Goal: Contribute content

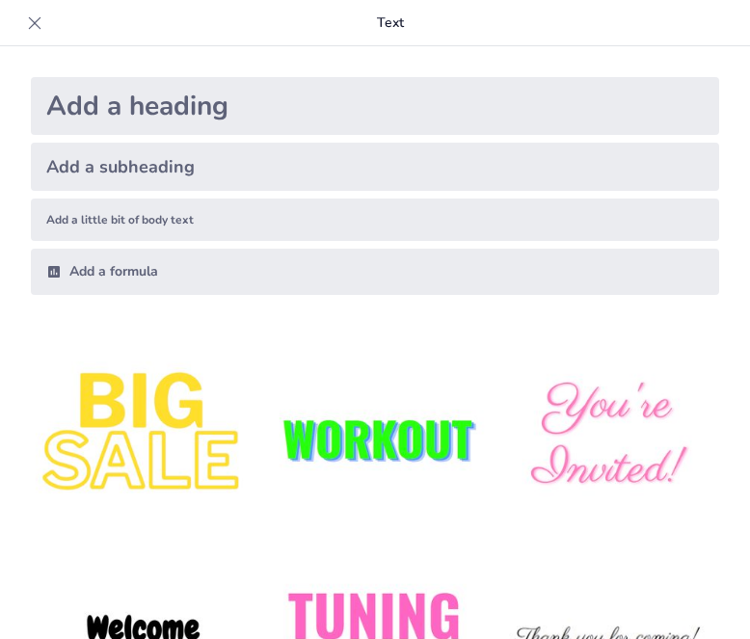
type input "Инструменты современного медиапрофессионала: Демократия творчества и скорость"
click at [291, 167] on div "Add a subheading" at bounding box center [375, 167] width 688 height 48
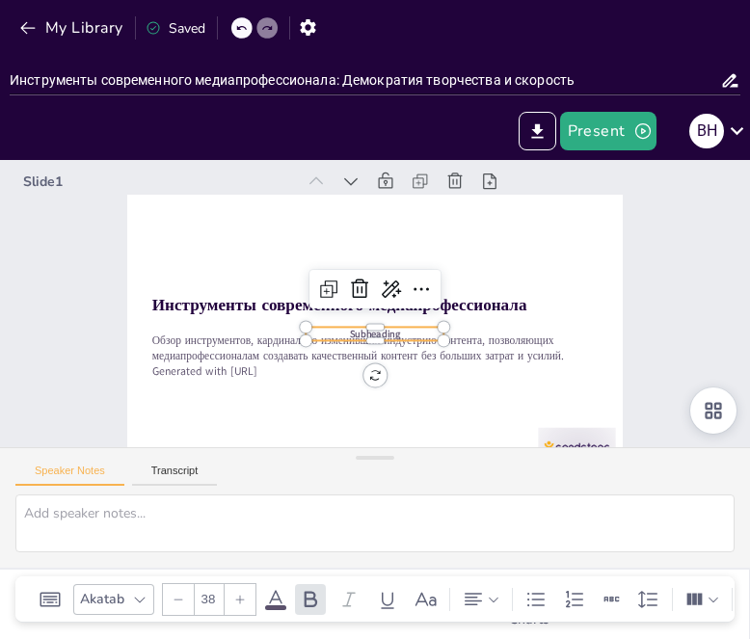
click at [367, 280] on icon at bounding box center [382, 283] width 31 height 31
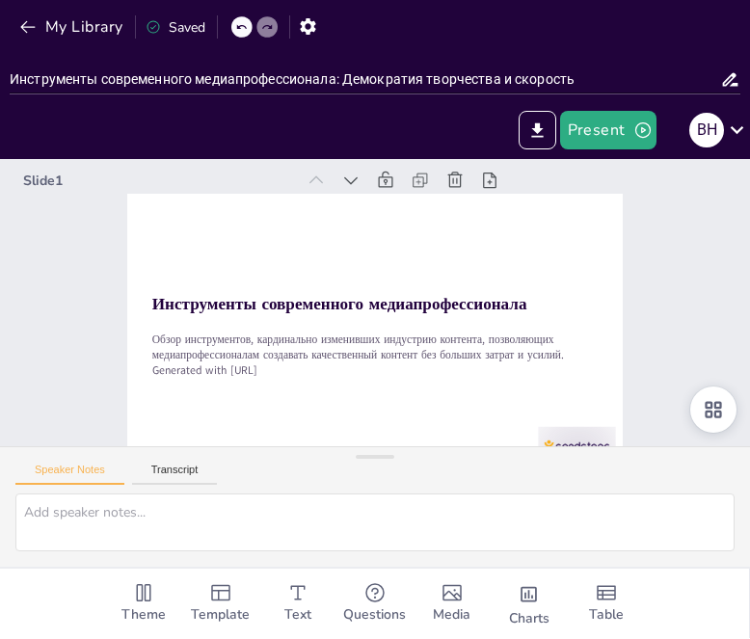
click at [436, 190] on icon at bounding box center [449, 203] width 27 height 27
click at [257, 339] on icon at bounding box center [246, 349] width 21 height 21
click at [446, 199] on icon at bounding box center [459, 212] width 27 height 27
click at [412, 407] on icon at bounding box center [423, 418] width 23 height 23
click at [349, 175] on icon at bounding box center [338, 183] width 21 height 21
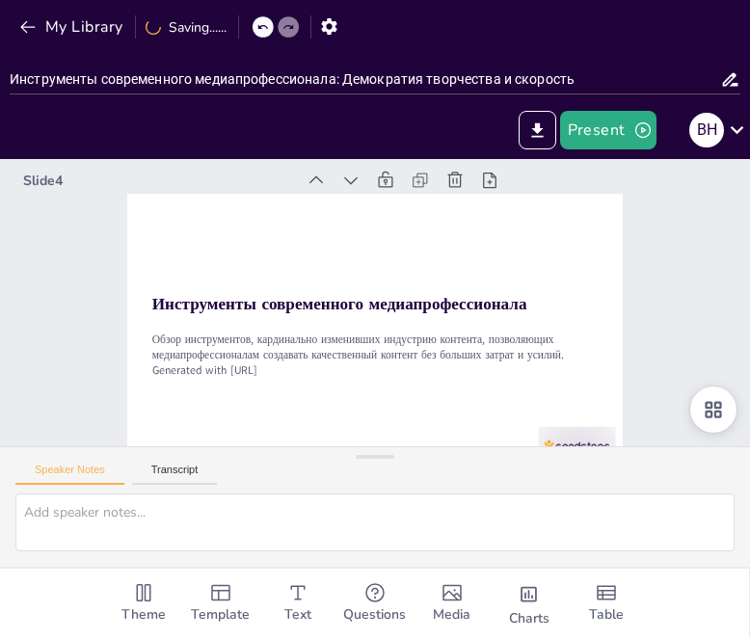
click at [402, 190] on icon at bounding box center [415, 186] width 26 height 26
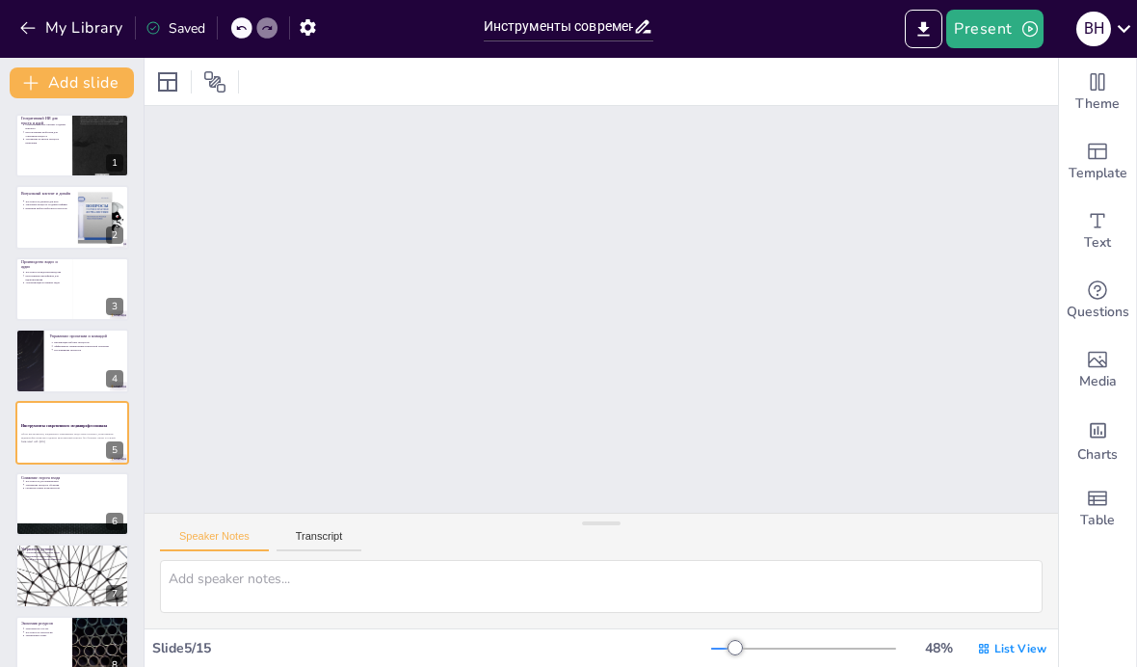
click at [53, 504] on div at bounding box center [72, 504] width 114 height 64
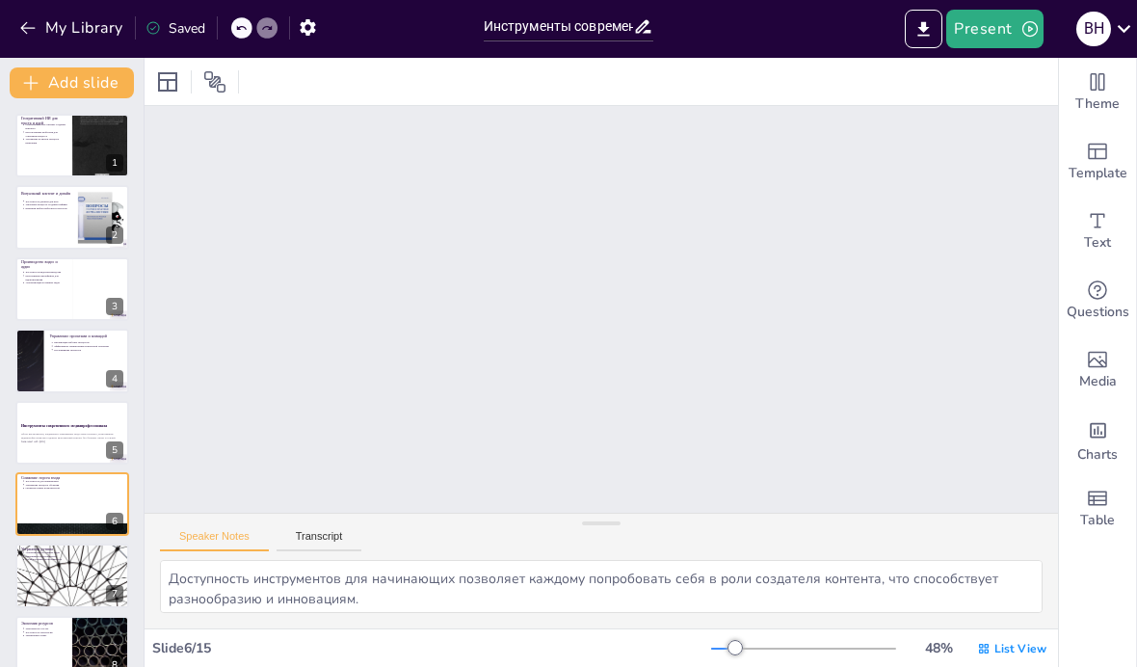
click at [46, 141] on p "Устранение рутины в процессе написания" at bounding box center [45, 141] width 41 height 7
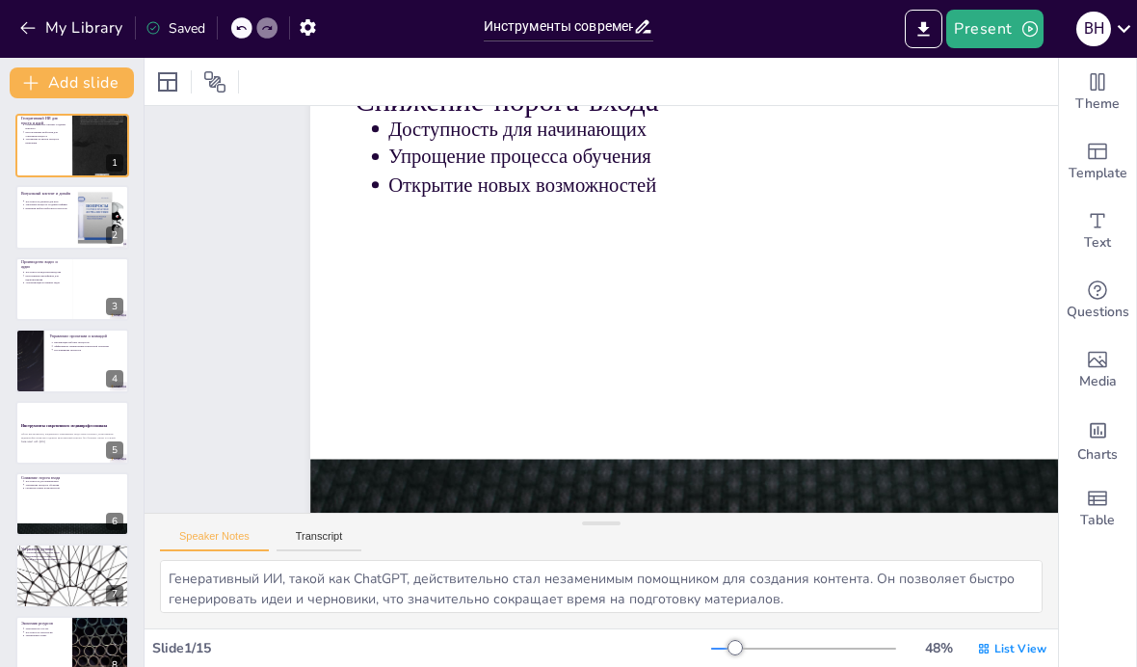
scroll to position [100, 0]
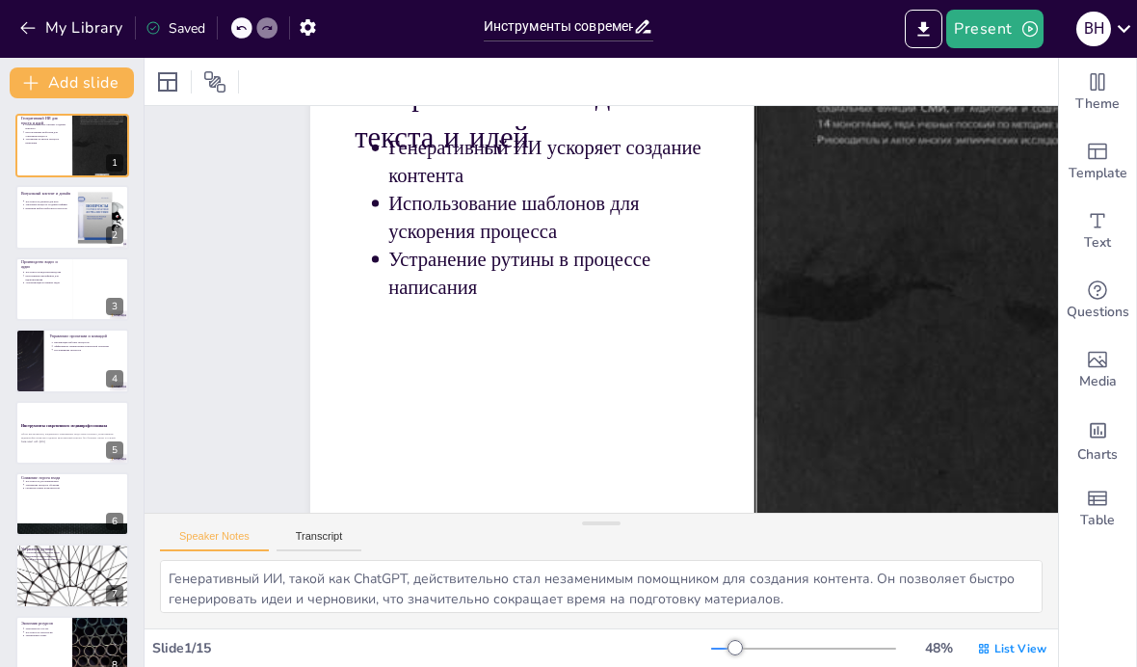
click at [41, 155] on div at bounding box center [72, 146] width 114 height 64
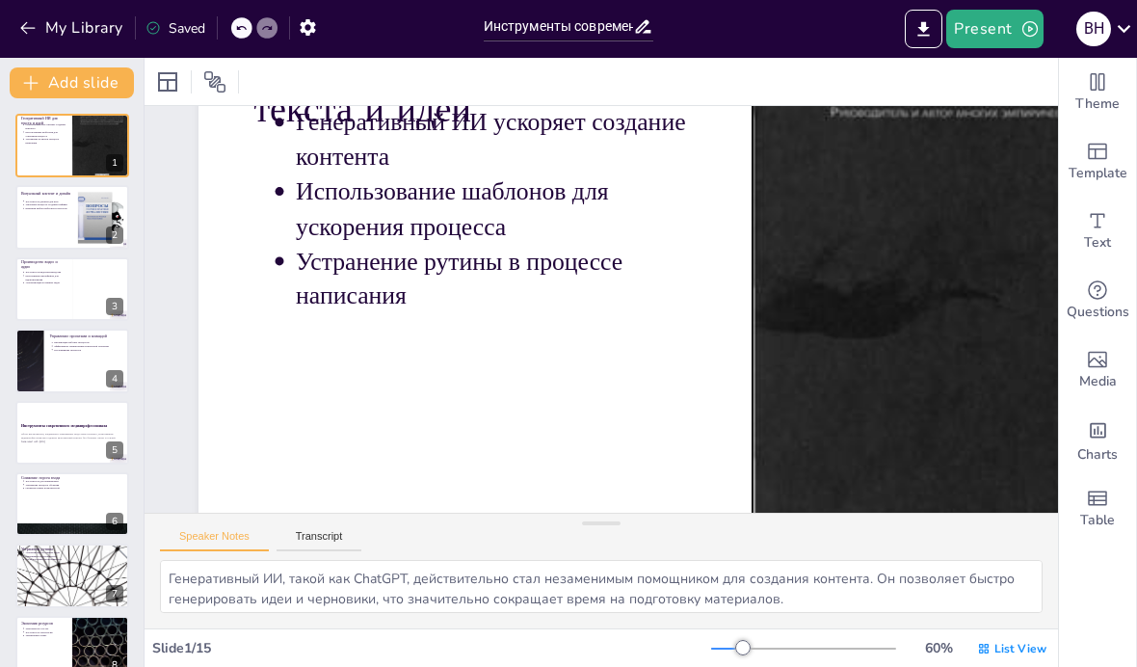
click at [57, 234] on div at bounding box center [72, 217] width 114 height 64
type textarea "Доступность инструментов для дизайна позволяет каждому создавать графику без не…"
click at [56, 234] on div at bounding box center [72, 217] width 114 height 64
